Goal: Task Accomplishment & Management: Use online tool/utility

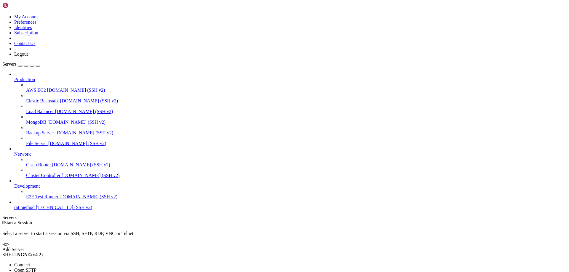
click at [30, 263] on span "Connect" at bounding box center [22, 265] width 16 height 5
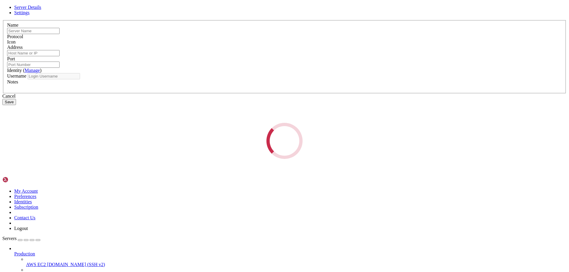
type input "rat method"
type input "[TECHNICAL_ID]"
type input "22"
type input "history"
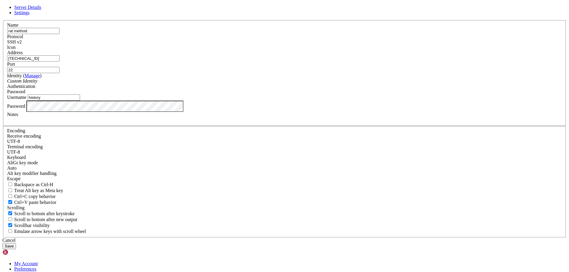
click at [60, 62] on input "[TECHNICAL_ID]" at bounding box center [33, 58] width 52 height 6
click at [443, 74] on div "Server Details Settings Name rat method Protocol SSH v2 Icon" at bounding box center [284, 127] width 564 height 245
click at [110, 189] on div "Server Details Settings Name rat method Protocol SSH v2 Icon" at bounding box center [284, 127] width 564 height 245
click at [315, 238] on div "Cancel" at bounding box center [284, 240] width 564 height 5
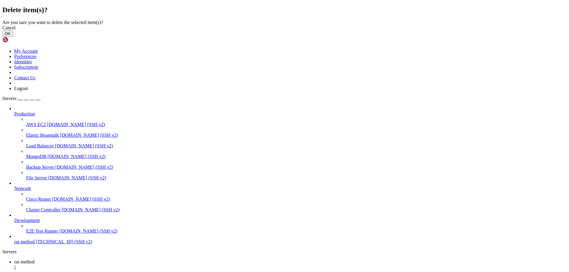
click at [13, 37] on button "OK" at bounding box center [7, 34] width 10 height 6
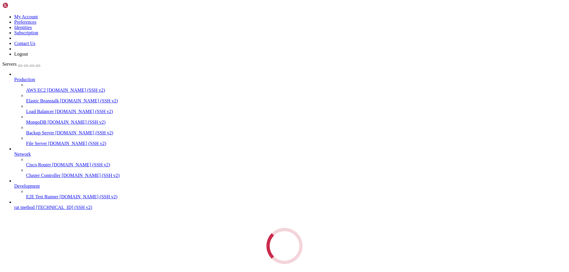
click at [2, 14] on link at bounding box center [2, 14] width 0 height 0
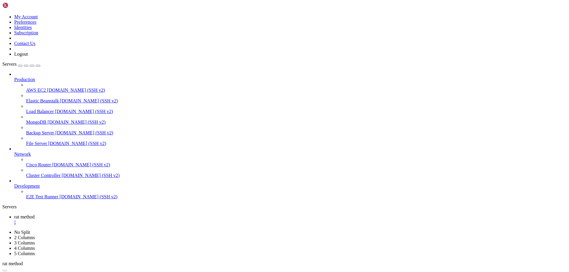
click at [28, 57] on link "Logout" at bounding box center [21, 54] width 14 height 5
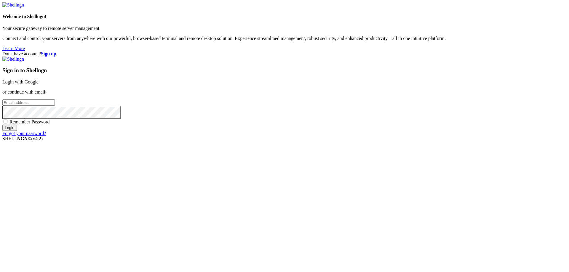
click at [228, 51] on div "Don't have account? Sign up Sign in to Shellngn Login with Google or continue w…" at bounding box center [284, 93] width 564 height 85
click at [55, 106] on input "email" at bounding box center [28, 103] width 52 height 6
click at [56, 51] on strong "Sign up" at bounding box center [48, 53] width 15 height 5
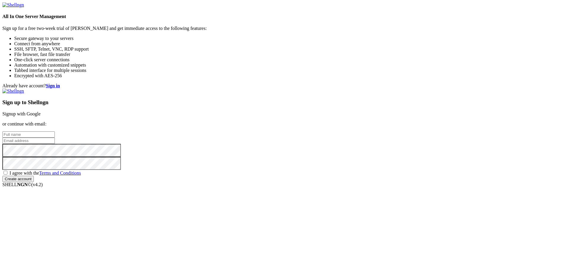
click at [335, 125] on div "Sign up to Shellngn Signup with Google or continue with email: I agree with the…" at bounding box center [284, 136] width 564 height 94
click at [55, 132] on input "text" at bounding box center [28, 135] width 52 height 6
type input "Nigga"
type input "Nein Nigga"
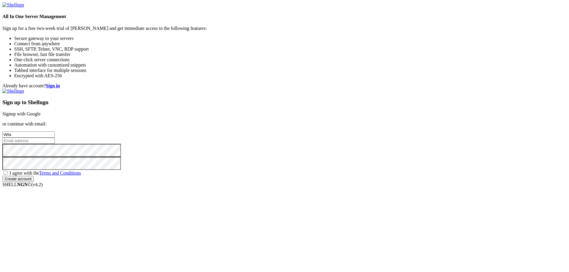
type input "Wil"
type input "[PERSON_NAME]"
paste input "[EMAIL_ADDRESS][DOMAIN_NAME]"
type input "[EMAIL_ADDRESS][DOMAIN_NAME]"
click at [81, 176] on span "I agree with the Terms and Conditions" at bounding box center [44, 173] width 71 height 5
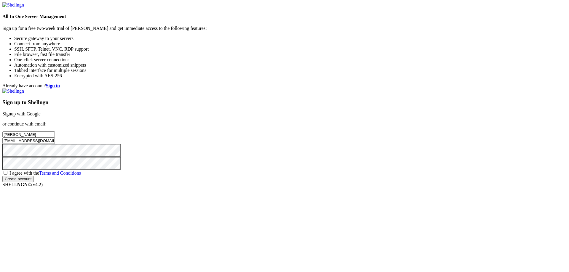
click at [7, 175] on input "I agree with the Terms and Conditions" at bounding box center [6, 173] width 4 height 4
checkbox input "true"
click at [329, 182] on div "Sign up to Shellngn Signup with Google or continue with email: [PERSON_NAME] [E…" at bounding box center [284, 136] width 564 height 94
click at [34, 182] on input "Create account" at bounding box center [17, 179] width 31 height 6
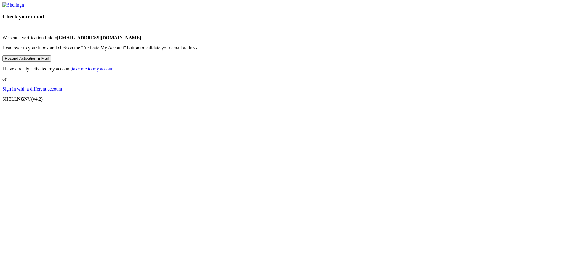
click at [179, 92] on div "Check your email We sent a verification link to [EMAIL_ADDRESS][DOMAIN_NAME] . …" at bounding box center [284, 47] width 564 height 90
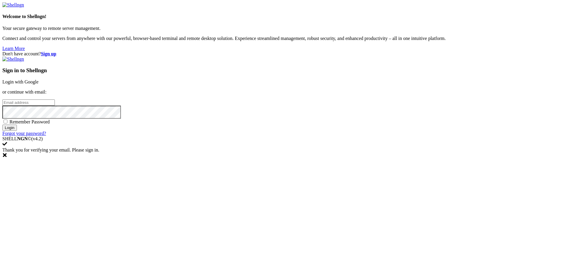
click at [55, 106] on input "email" at bounding box center [28, 103] width 52 height 6
paste input "[EMAIL_ADDRESS][DOMAIN_NAME]"
type input "[EMAIL_ADDRESS][DOMAIN_NAME]"
click at [327, 136] on div "Sign in to Shellngn Login with Google or continue with email: [EMAIL_ADDRESS][D…" at bounding box center [284, 97] width 564 height 80
click at [50, 124] on span "Remember Password" at bounding box center [29, 121] width 40 height 5
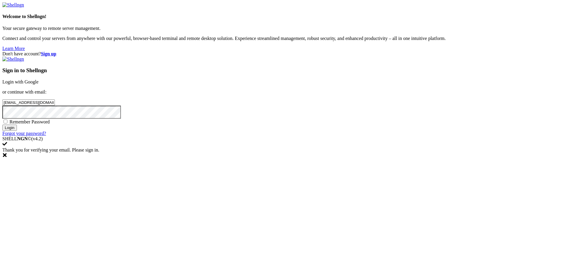
click at [7, 124] on input "Remember Password" at bounding box center [6, 122] width 4 height 4
checkbox input "true"
click at [17, 131] on input "Login" at bounding box center [9, 128] width 15 height 6
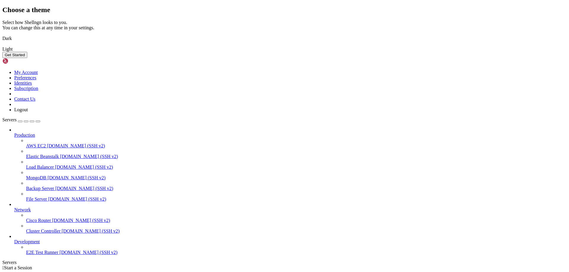
click at [2, 35] on img at bounding box center [2, 35] width 0 height 0
click at [27, 58] on button "Get Started" at bounding box center [14, 55] width 25 height 6
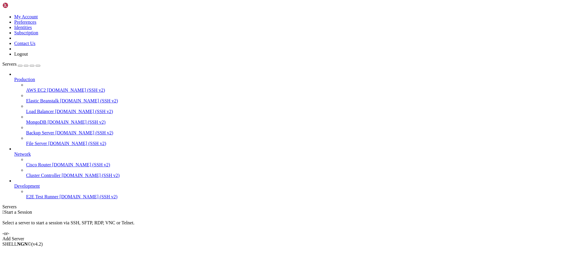
click at [330, 237] on link "Add Server" at bounding box center [284, 239] width 564 height 5
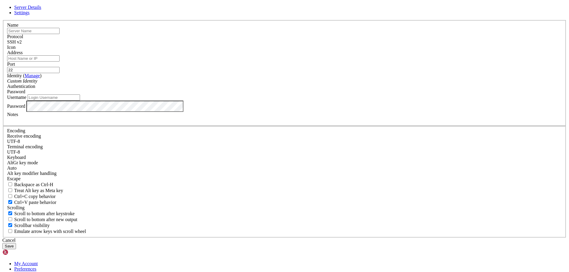
click at [60, 62] on input "Address" at bounding box center [33, 58] width 52 height 6
paste input "[TECHNICAL_ID]"
type input "[TECHNICAL_ID]"
click at [60, 34] on input "text" at bounding box center [33, 31] width 52 height 6
type input "history project"
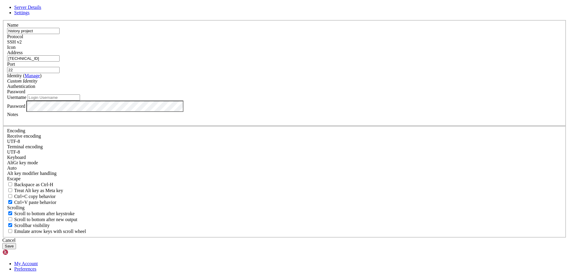
click at [80, 101] on input "Username" at bounding box center [54, 98] width 52 height 6
type input "history"
click at [2, 243] on button "Save" at bounding box center [9, 246] width 14 height 6
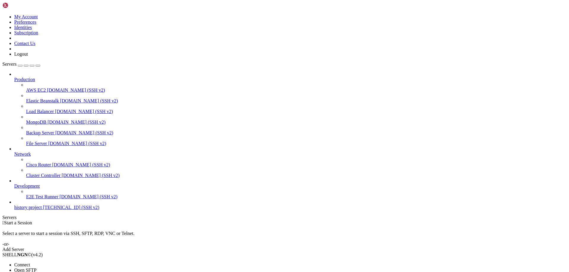
click at [68, 263] on li "Connect" at bounding box center [41, 265] width 54 height 5
click at [116, 231] on div "" at bounding box center [290, 233] width 552 height 5
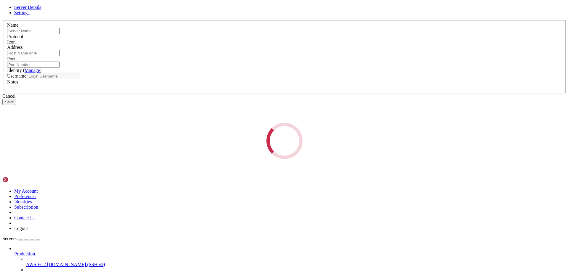
type input "history project"
type input "[TECHNICAL_ID]"
type input "22"
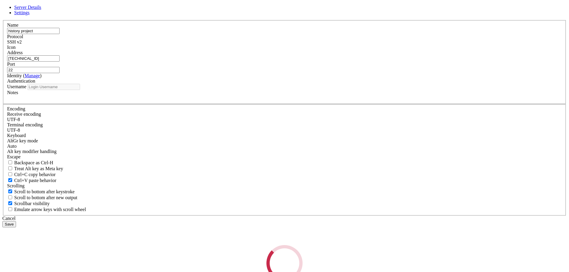
type input "history"
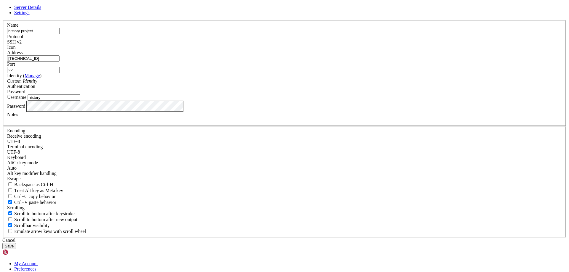
click at [2, 243] on button "Save" at bounding box center [9, 246] width 14 height 6
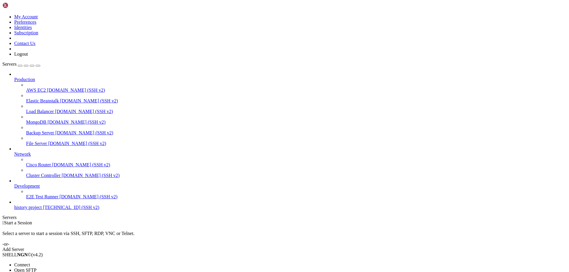
click at [30, 263] on span "Connect" at bounding box center [22, 265] width 16 height 5
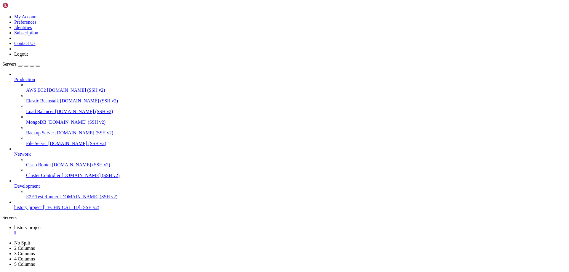
drag, startPoint x: 82, startPoint y: 492, endPoint x: 4, endPoint y: 349, distance: 163.3
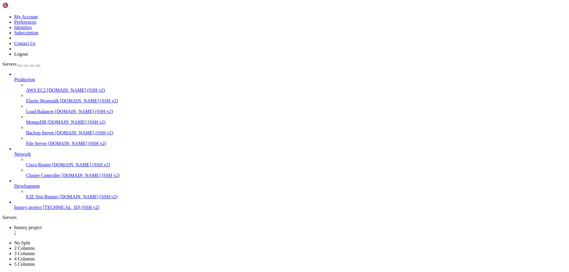
drag, startPoint x: 45, startPoint y: 399, endPoint x: 36, endPoint y: 418, distance: 20.7
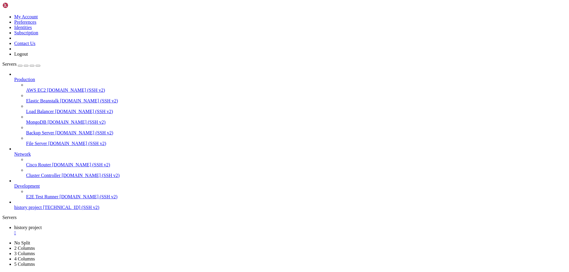
scroll to position [3, 1]
drag, startPoint x: 195, startPoint y: 467, endPoint x: 5, endPoint y: 391, distance: 205.1
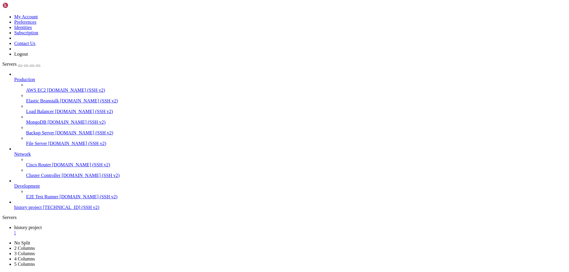
scroll to position [741, 0]
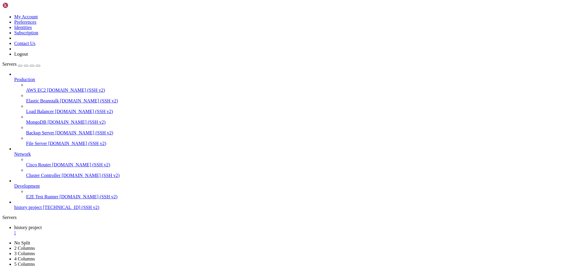
click at [40, 65] on button "button" at bounding box center [38, 66] width 5 height 2
drag, startPoint x: 19, startPoint y: 561, endPoint x: 4, endPoint y: 400, distance: 161.1
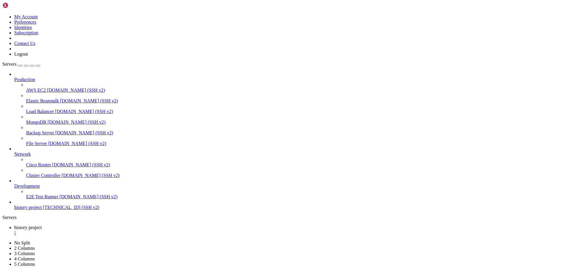
drag, startPoint x: 4, startPoint y: 400, endPoint x: 18, endPoint y: 561, distance: 161.8
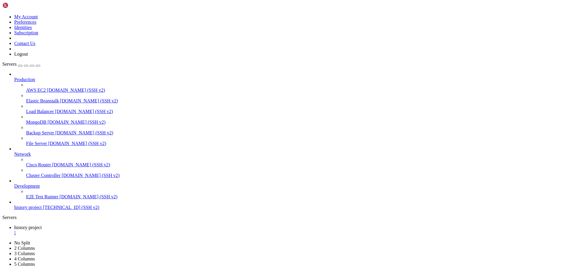
copy div "/home/history/.pm2/logs/wisp-out.log last 15 lines: 3|wisp | Wisp server listen…"
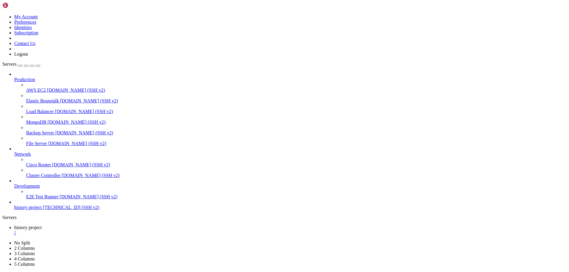
drag, startPoint x: 9, startPoint y: 562, endPoint x: 3, endPoint y: 395, distance: 166.4
drag, startPoint x: 4, startPoint y: 395, endPoint x: 13, endPoint y: 563, distance: 168.3
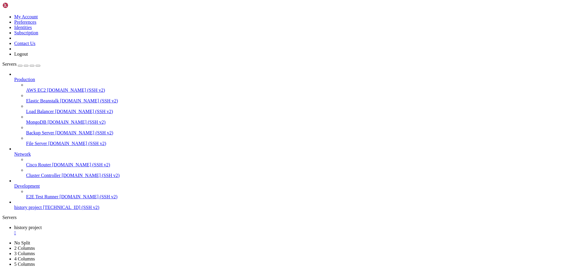
scroll to position [1285, 0]
copy div "/home/history/.pm2/logs/mret-out.log last 15 lines: 2|mret | requested a questi…"
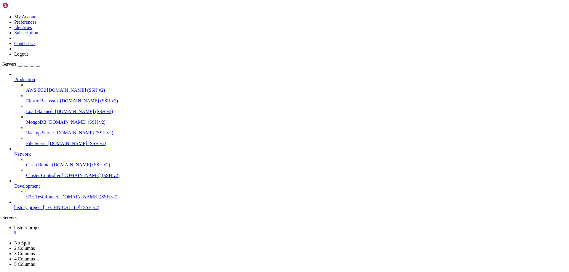
scroll to position [0, 0]
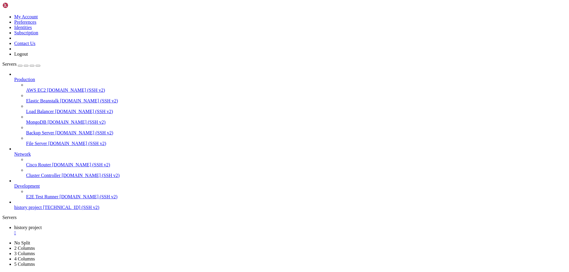
scroll to position [615, 0]
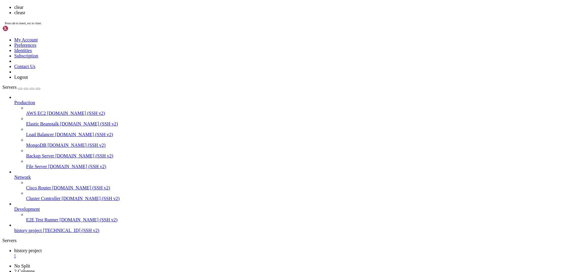
scroll to position [0, 0]
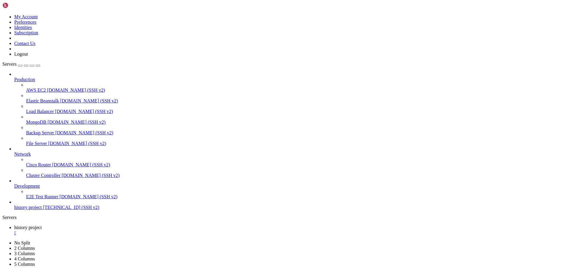
click at [4, 215] on div "Servers" at bounding box center [284, 217] width 564 height 5
click at [116, 231] on div "" at bounding box center [290, 233] width 552 height 5
